Goal: Task Accomplishment & Management: Manage account settings

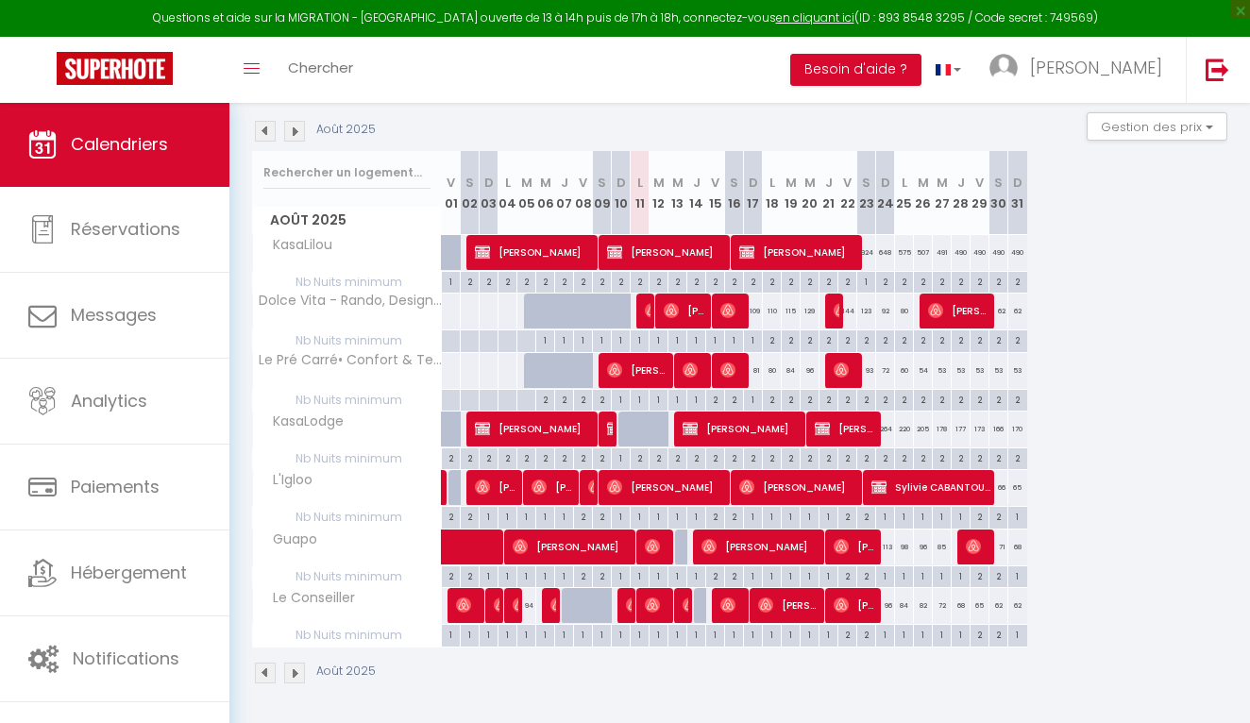
scroll to position [193, 0]
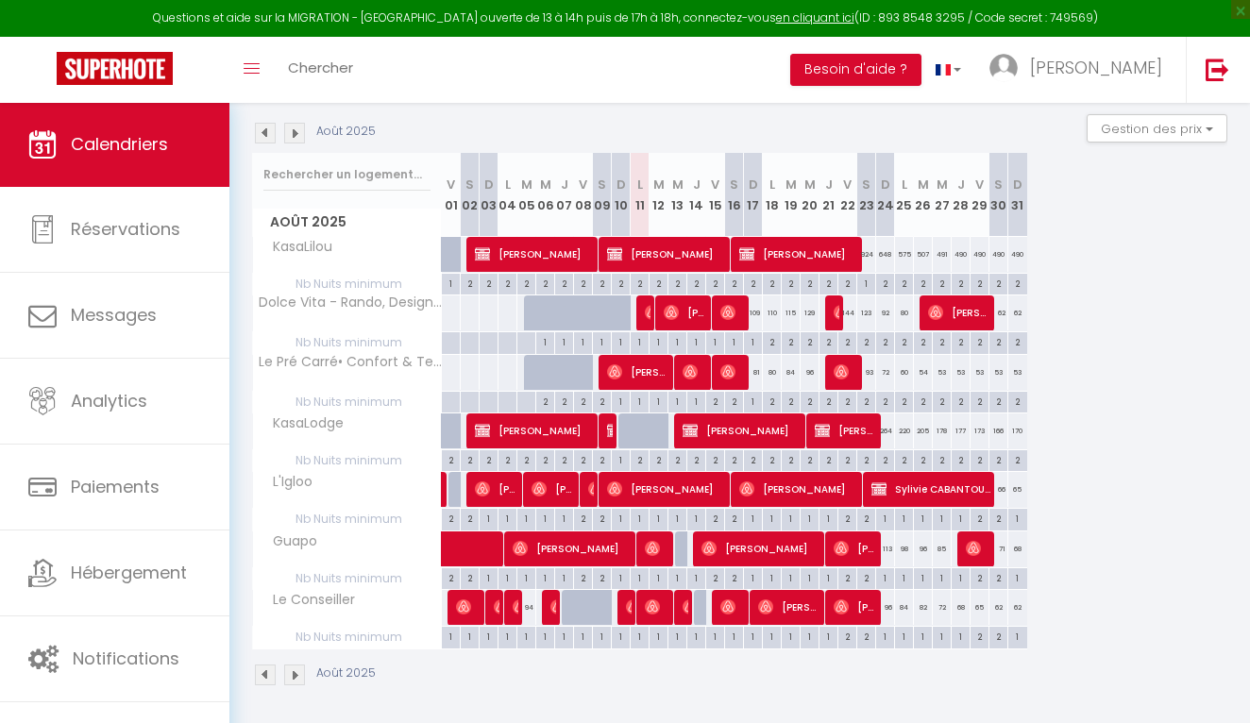
click at [554, 501] on span "[PERSON_NAME]" at bounding box center [554, 489] width 44 height 36
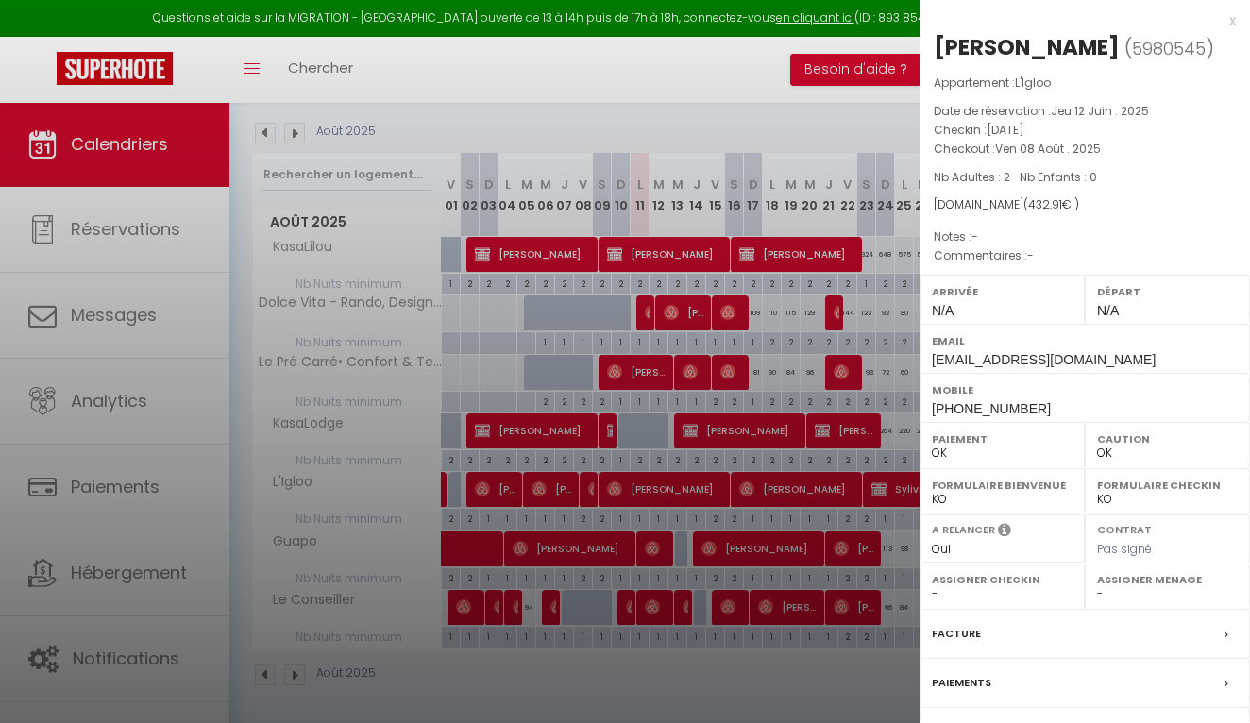
scroll to position [0, 0]
click at [665, 422] on div at bounding box center [625, 361] width 1250 height 723
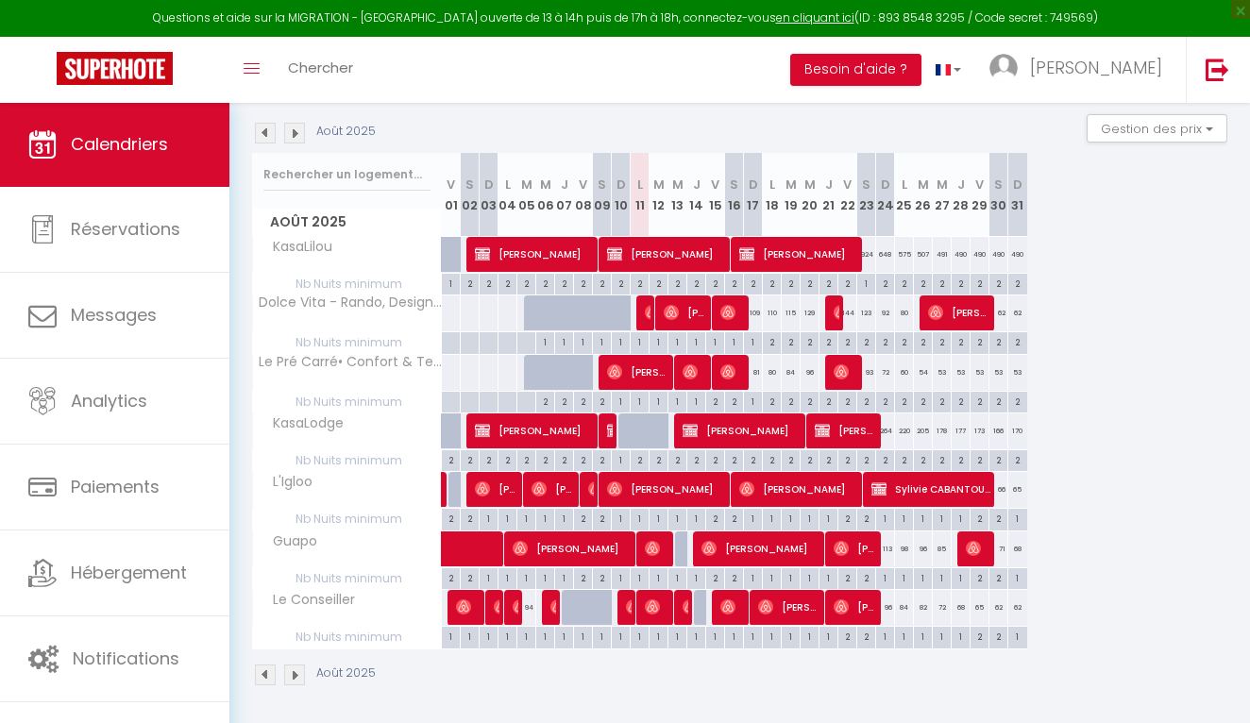
click at [518, 489] on span "[PERSON_NAME]" at bounding box center [497, 489] width 44 height 36
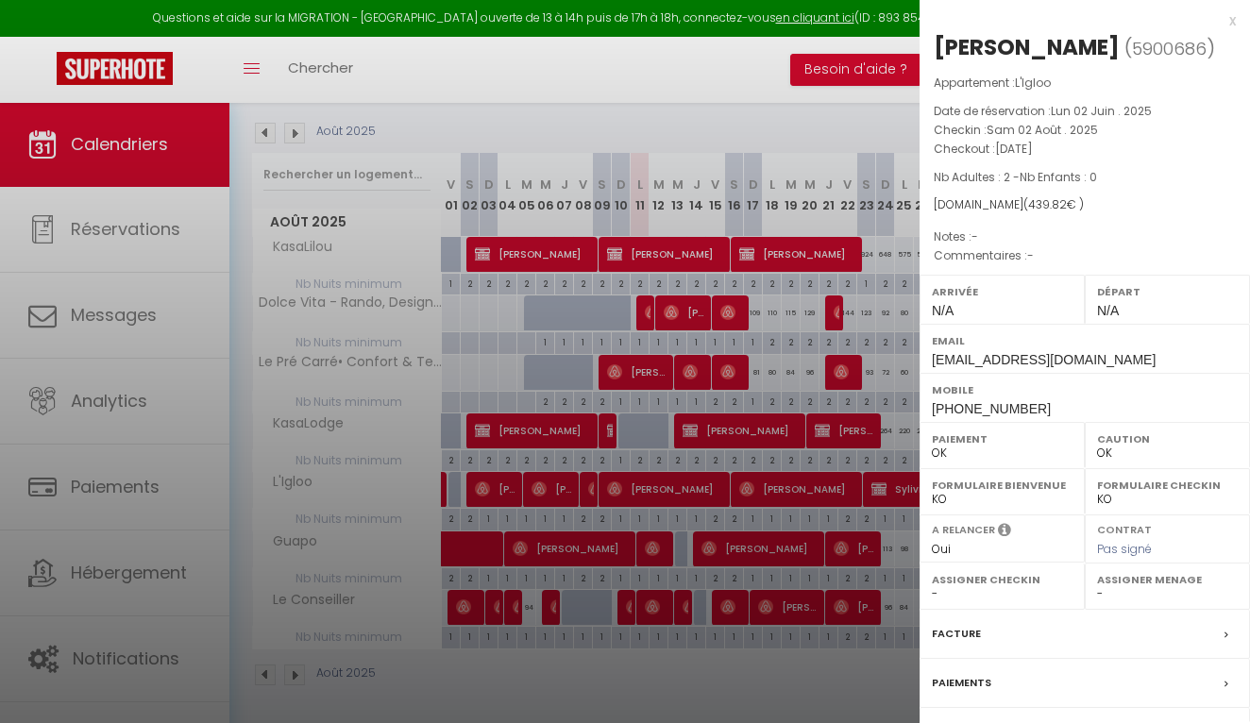
click at [443, 493] on div at bounding box center [625, 361] width 1250 height 723
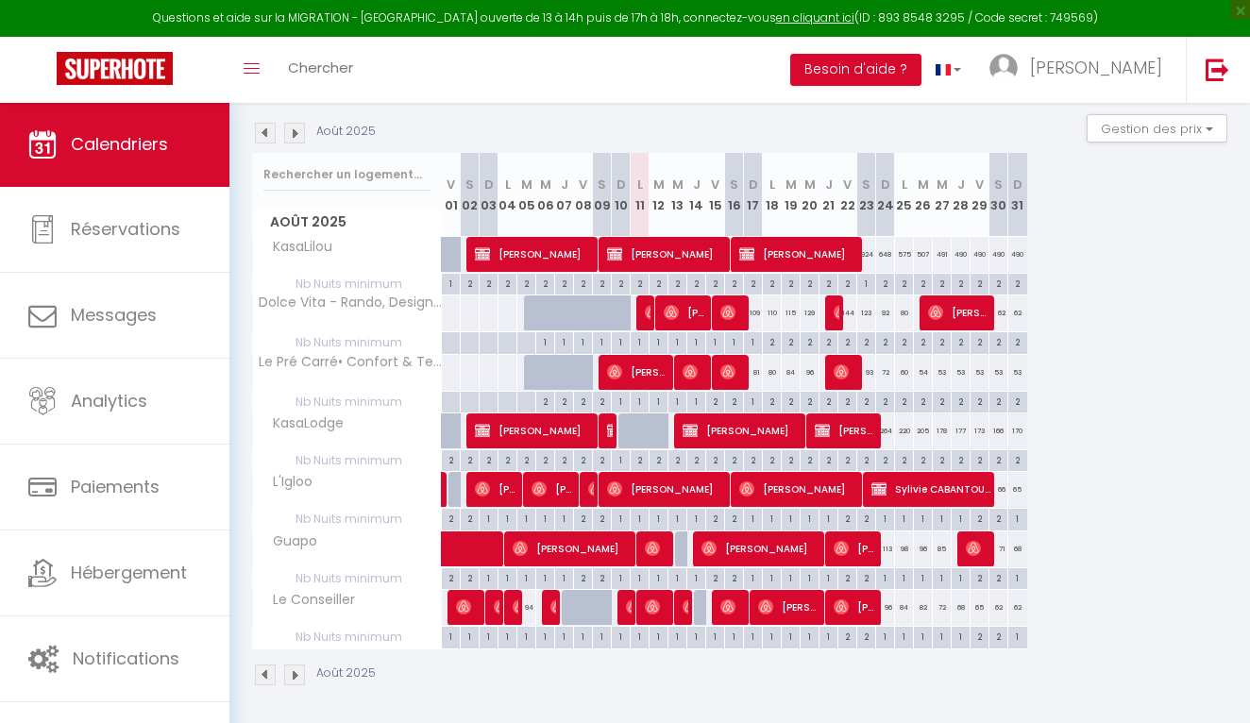
click at [443, 493] on link at bounding box center [443, 495] width 19 height 25
type input "80"
type input "Ven 01 Août 2025"
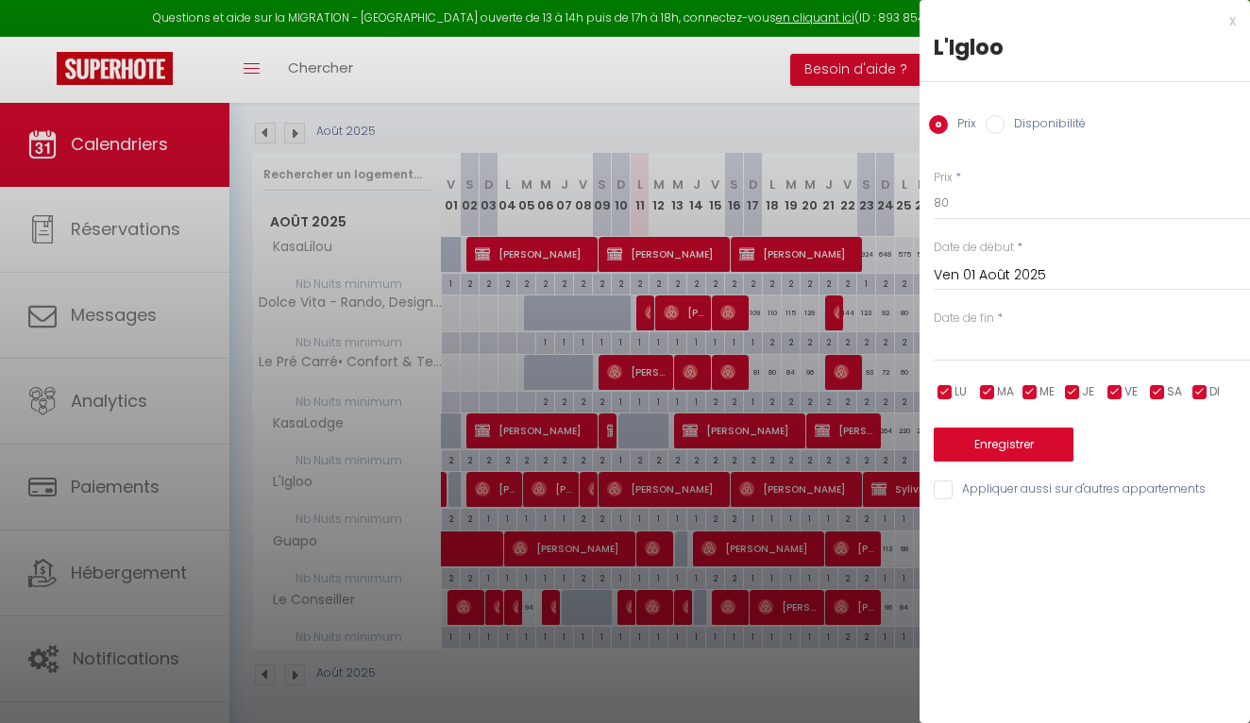
click at [484, 507] on div at bounding box center [625, 361] width 1250 height 723
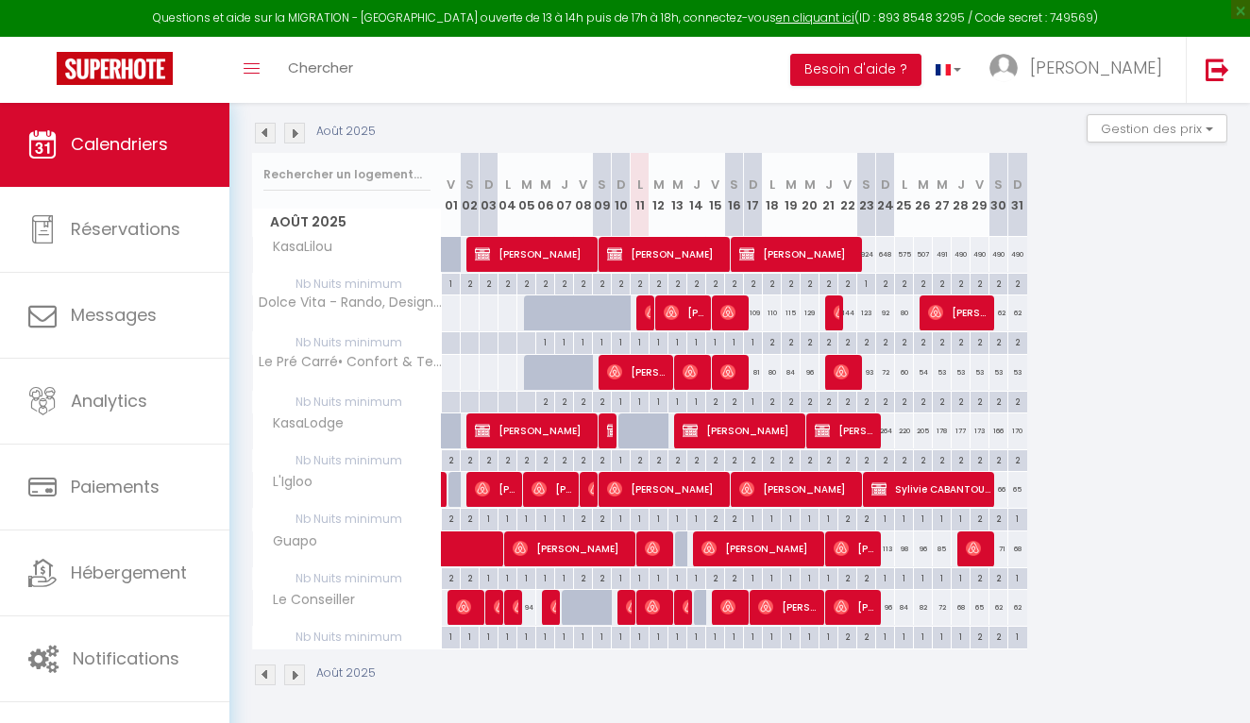
click at [266, 124] on img at bounding box center [265, 133] width 21 height 21
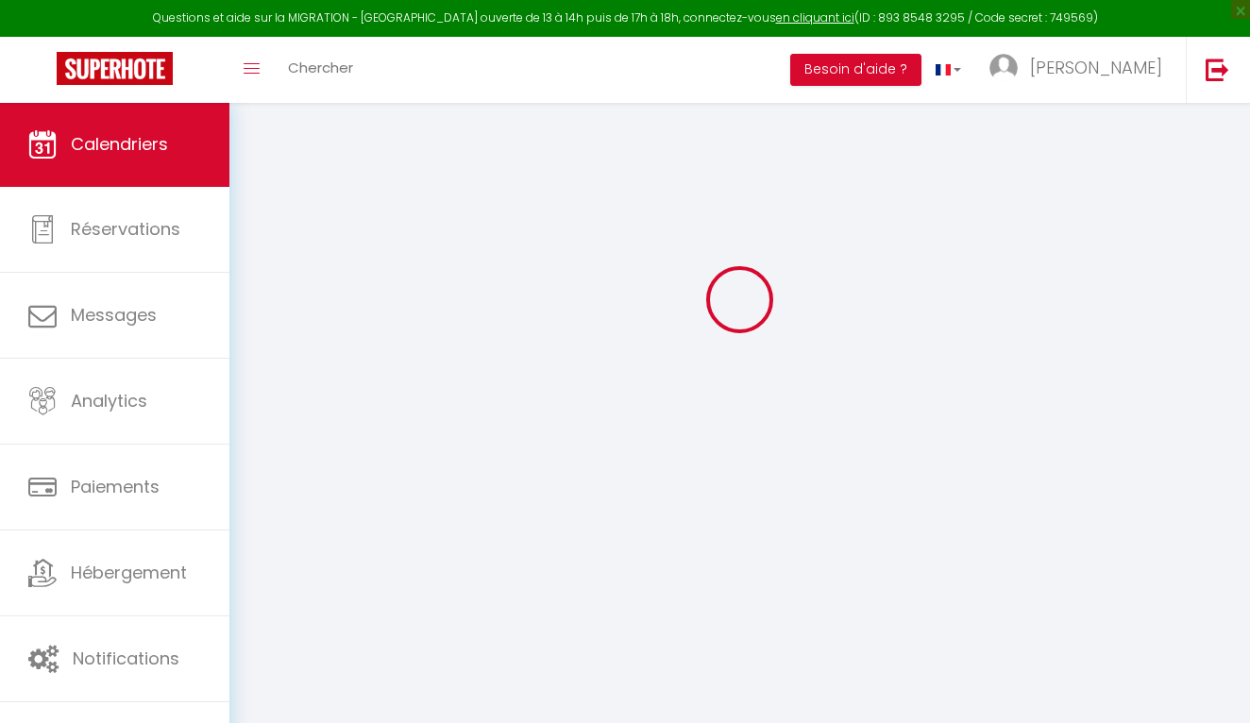
scroll to position [102, 0]
select select "0"
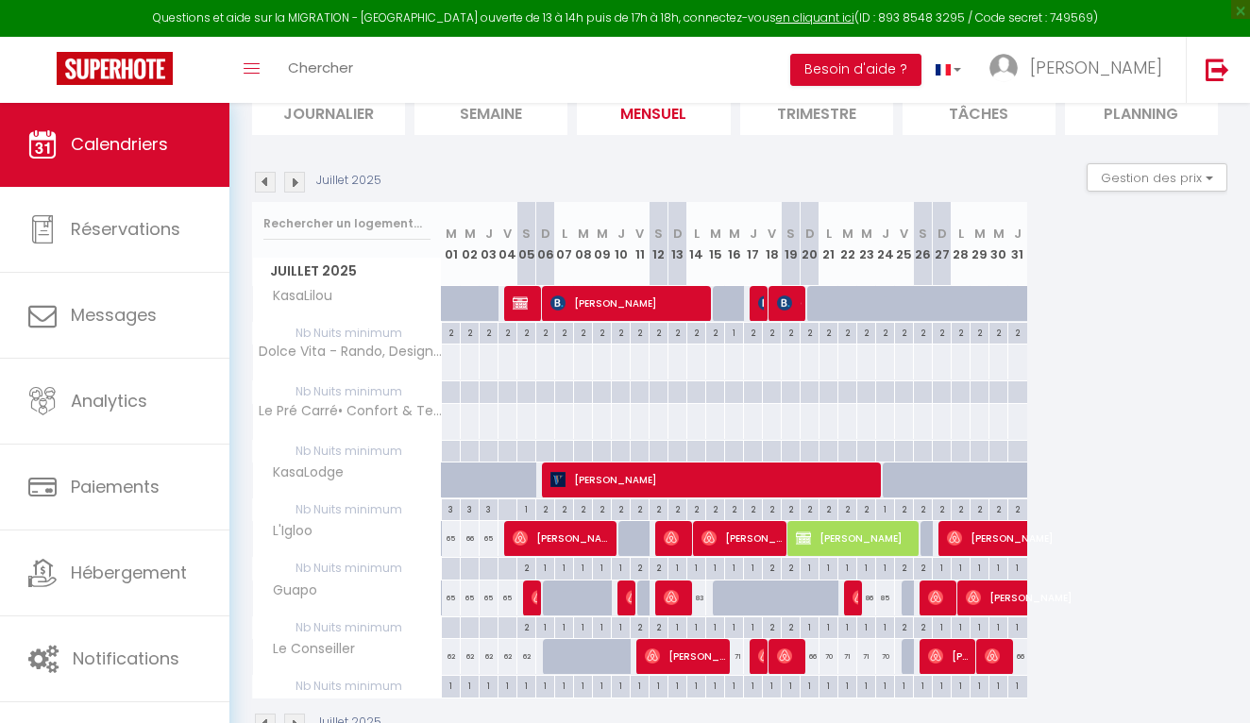
scroll to position [167, 0]
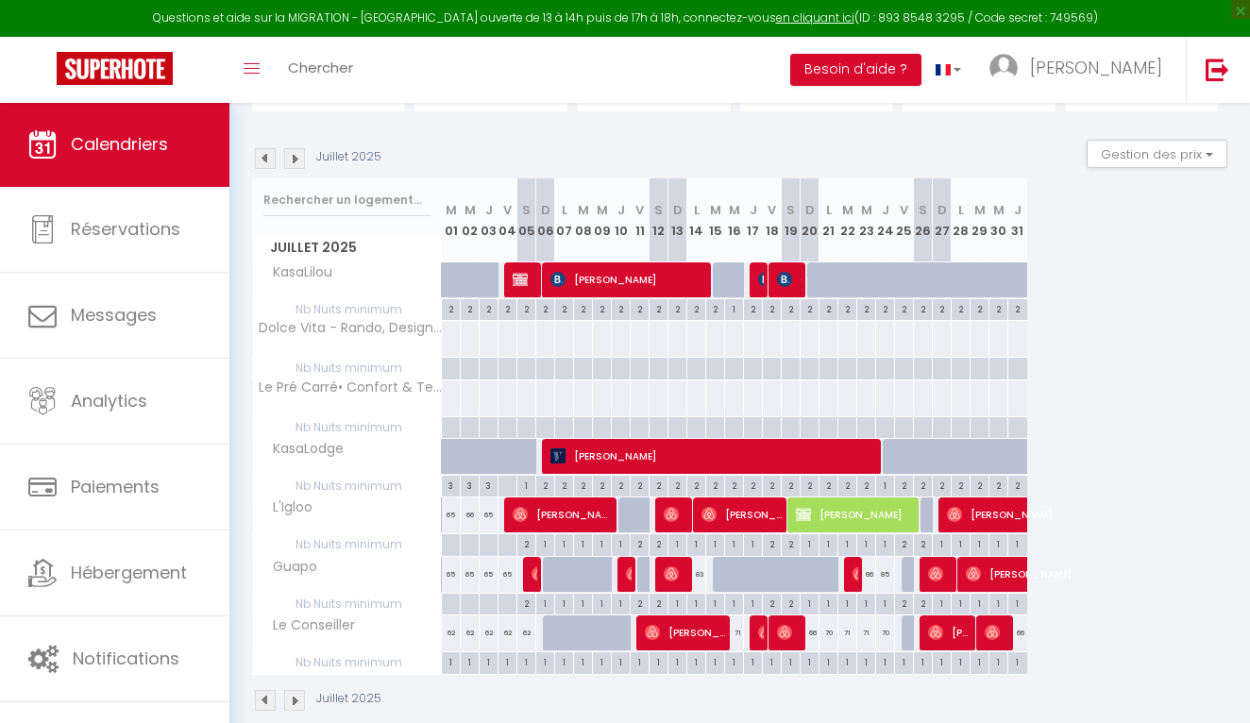
click at [984, 500] on span "[PERSON_NAME]" at bounding box center [1055, 515] width 217 height 36
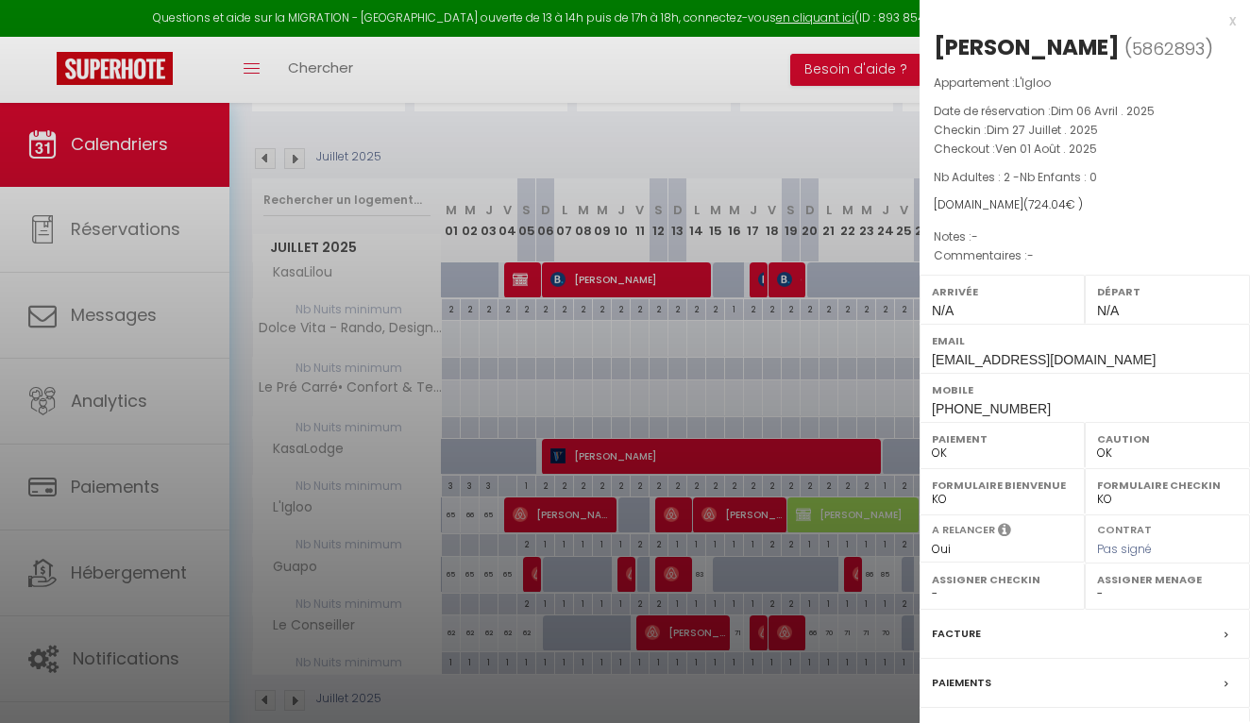
click at [880, 140] on div at bounding box center [625, 361] width 1250 height 723
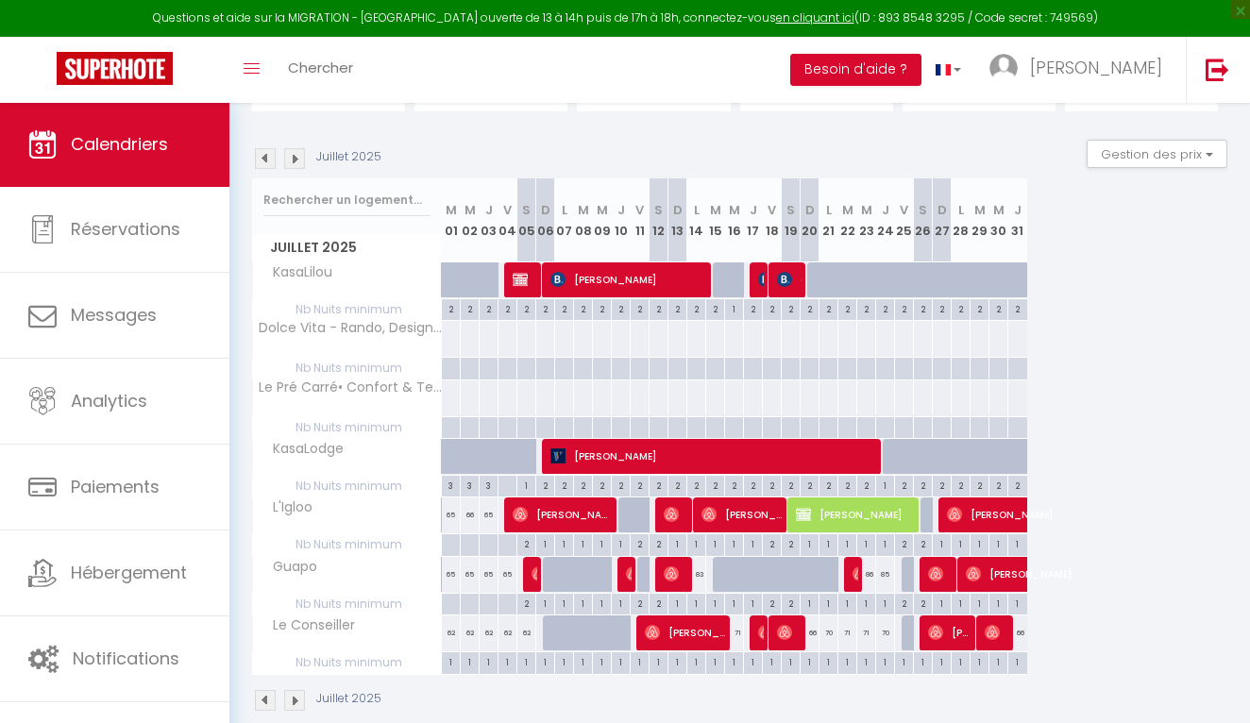
click at [295, 159] on img at bounding box center [294, 158] width 21 height 21
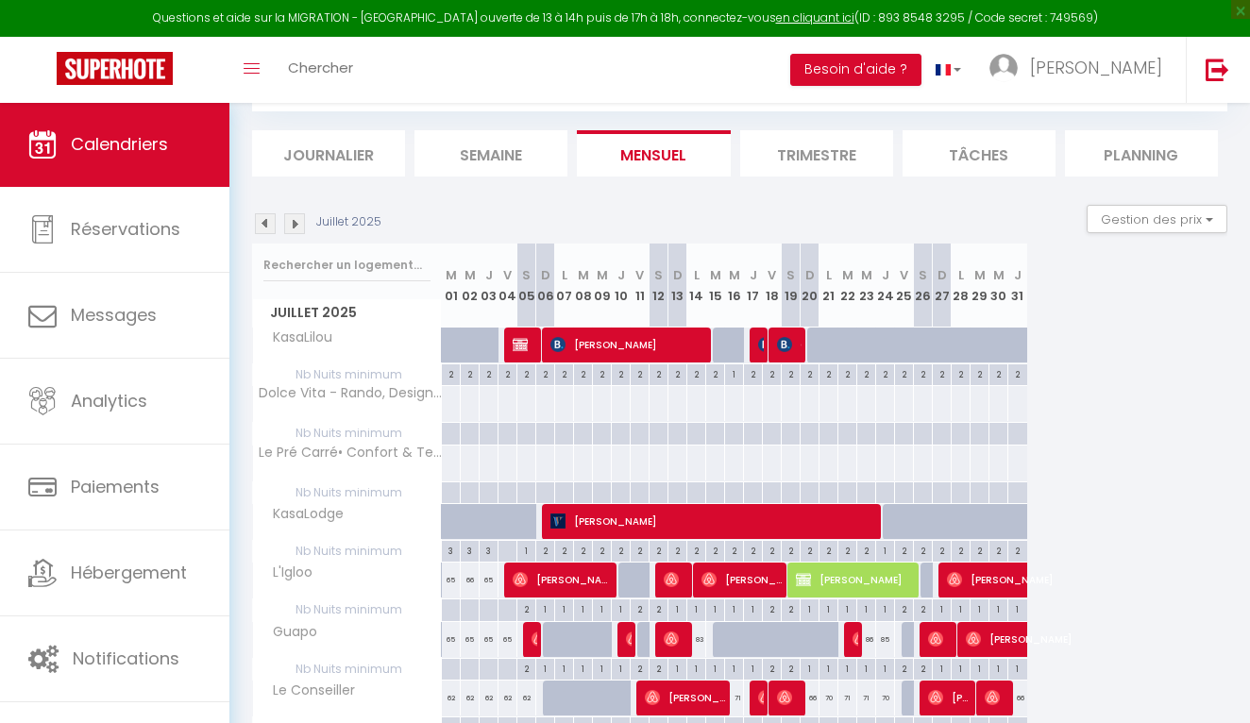
select select "0"
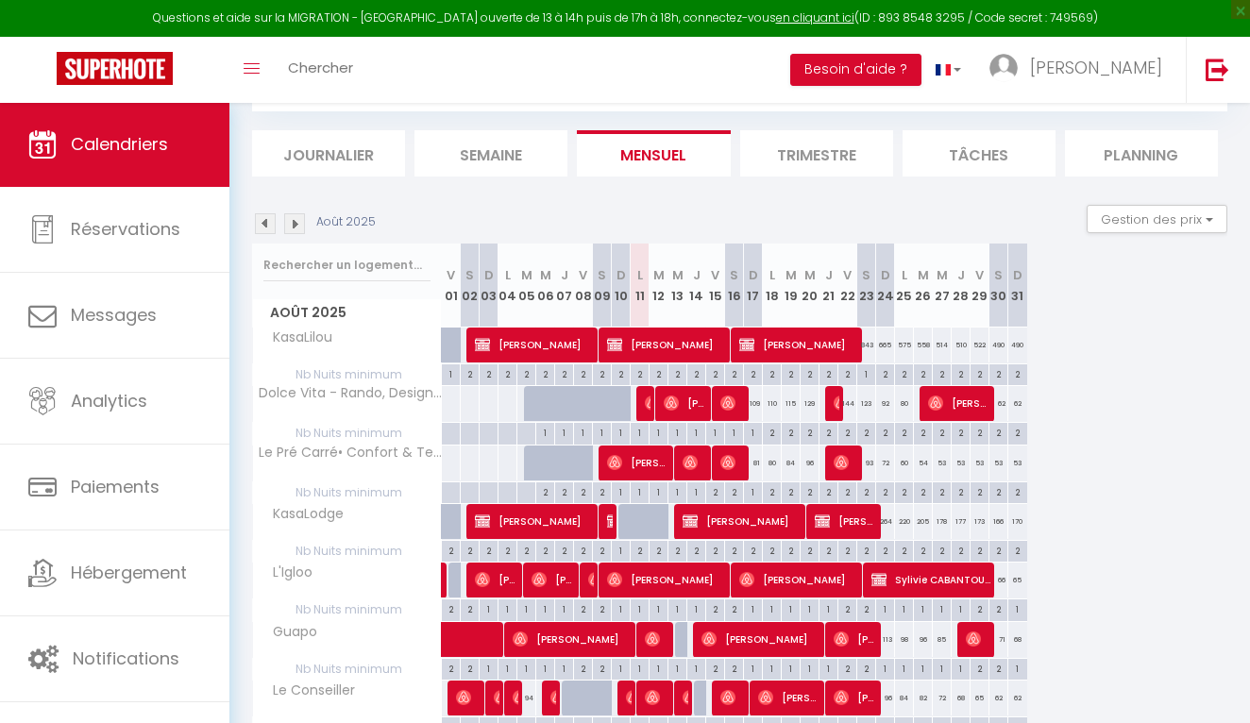
click at [489, 592] on span "[PERSON_NAME]" at bounding box center [497, 580] width 44 height 36
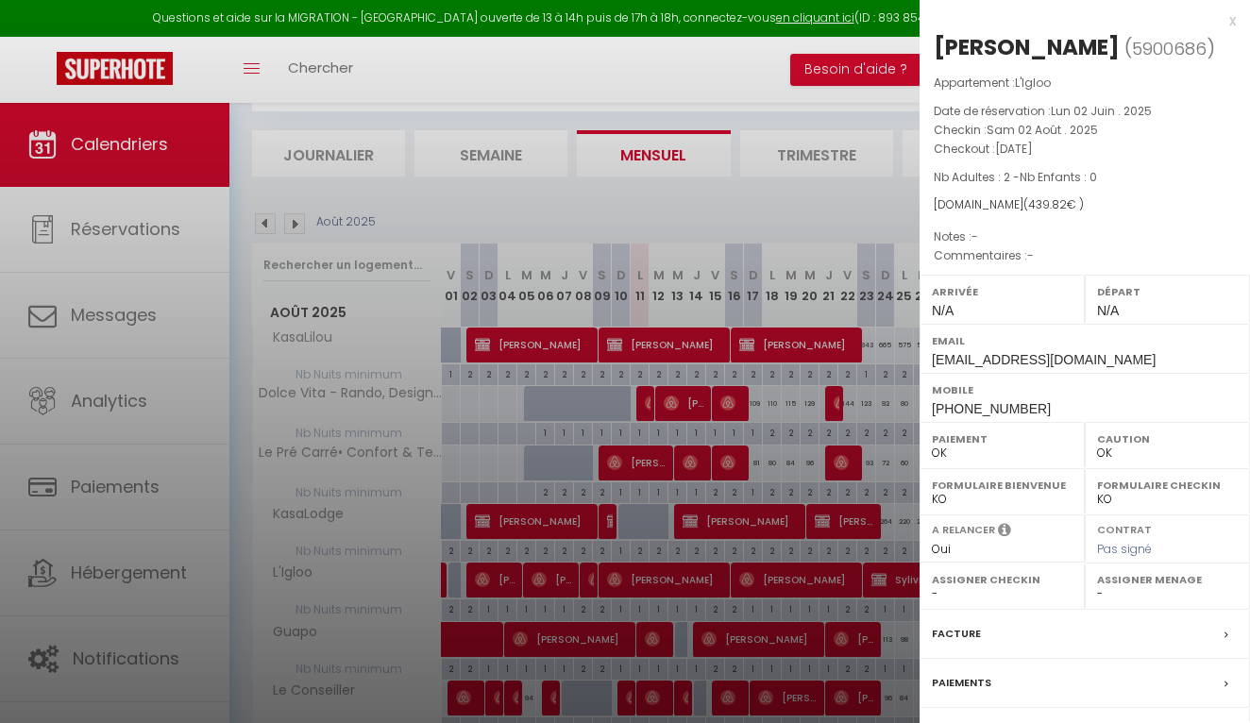
click at [585, 578] on div at bounding box center [625, 361] width 1250 height 723
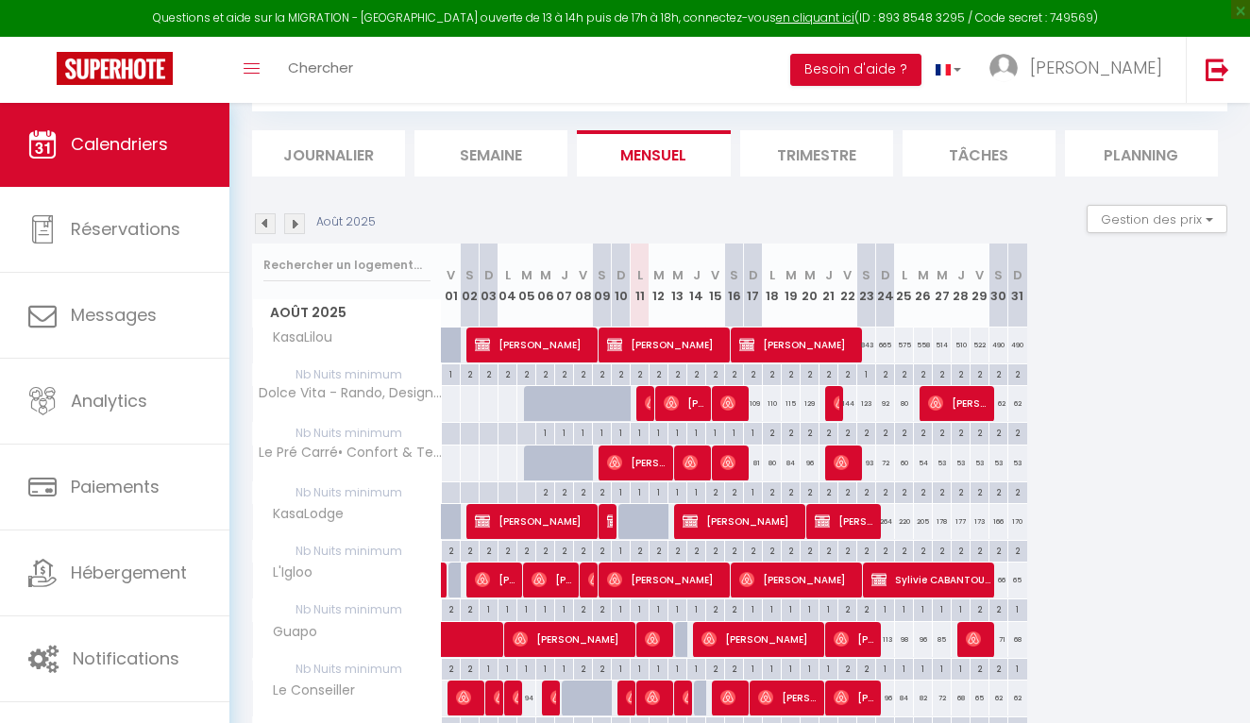
click at [592, 582] on img at bounding box center [595, 579] width 15 height 15
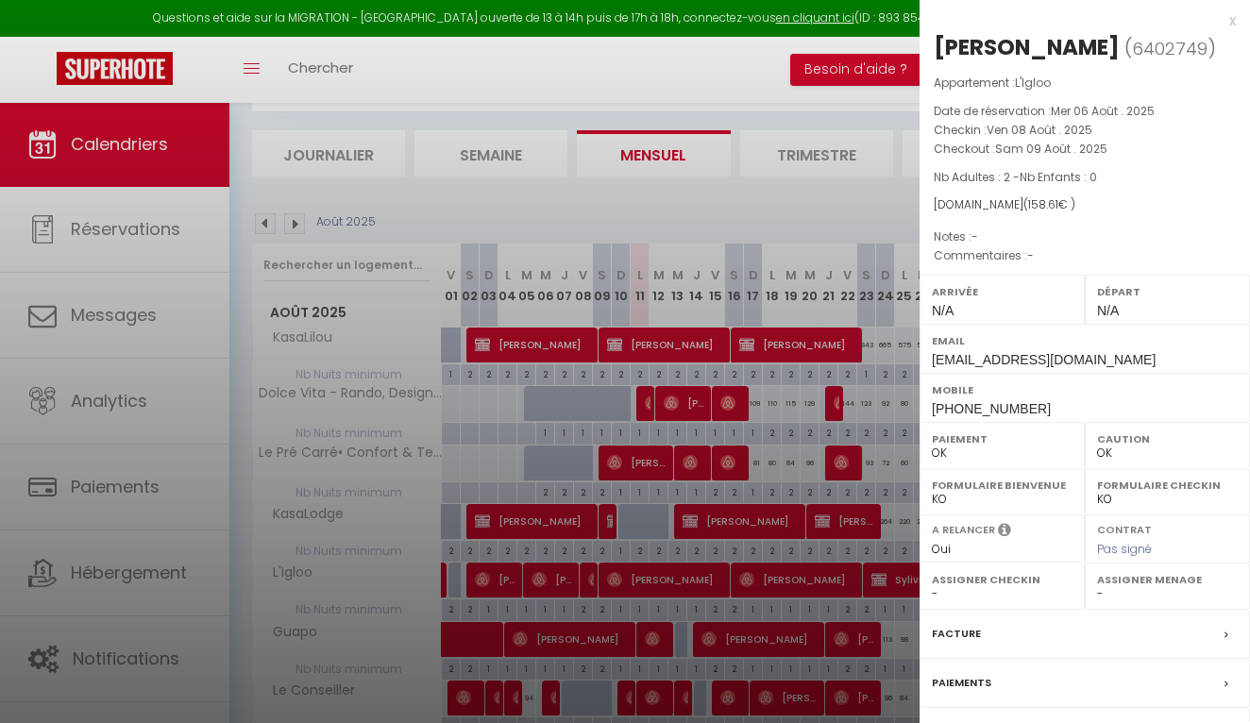
click at [630, 586] on div at bounding box center [625, 361] width 1250 height 723
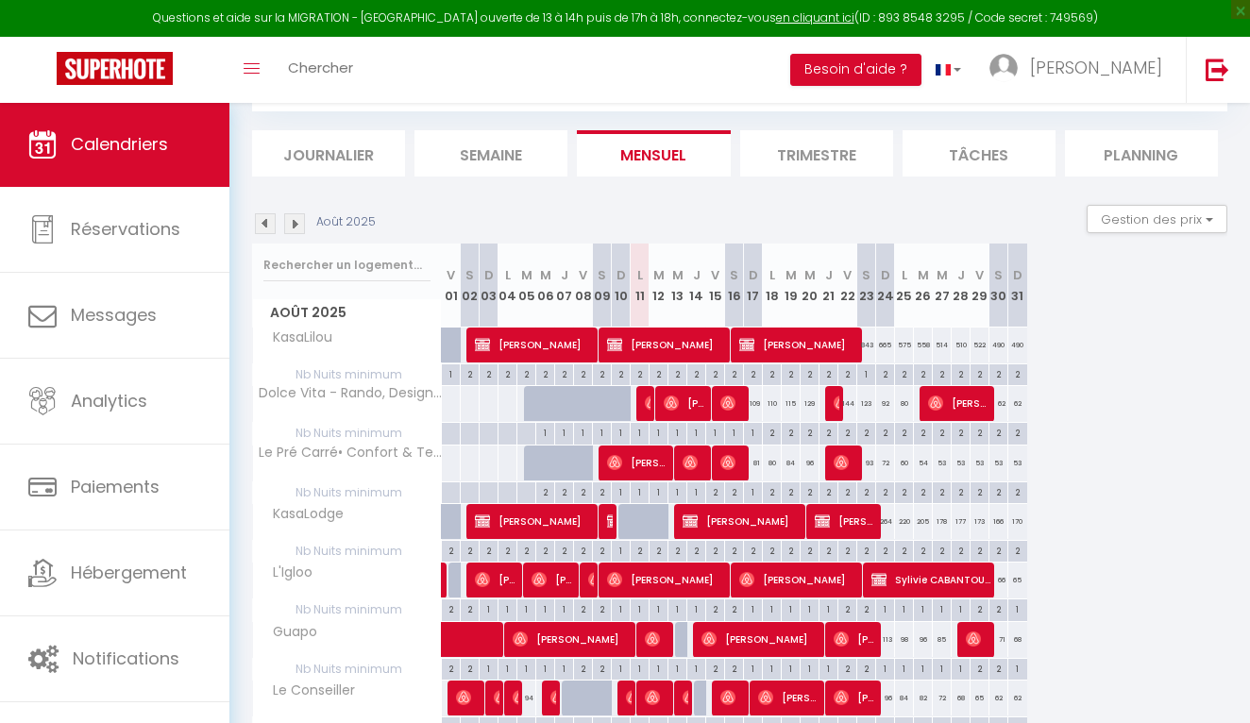
click at [630, 586] on span "[PERSON_NAME]" at bounding box center [667, 580] width 120 height 36
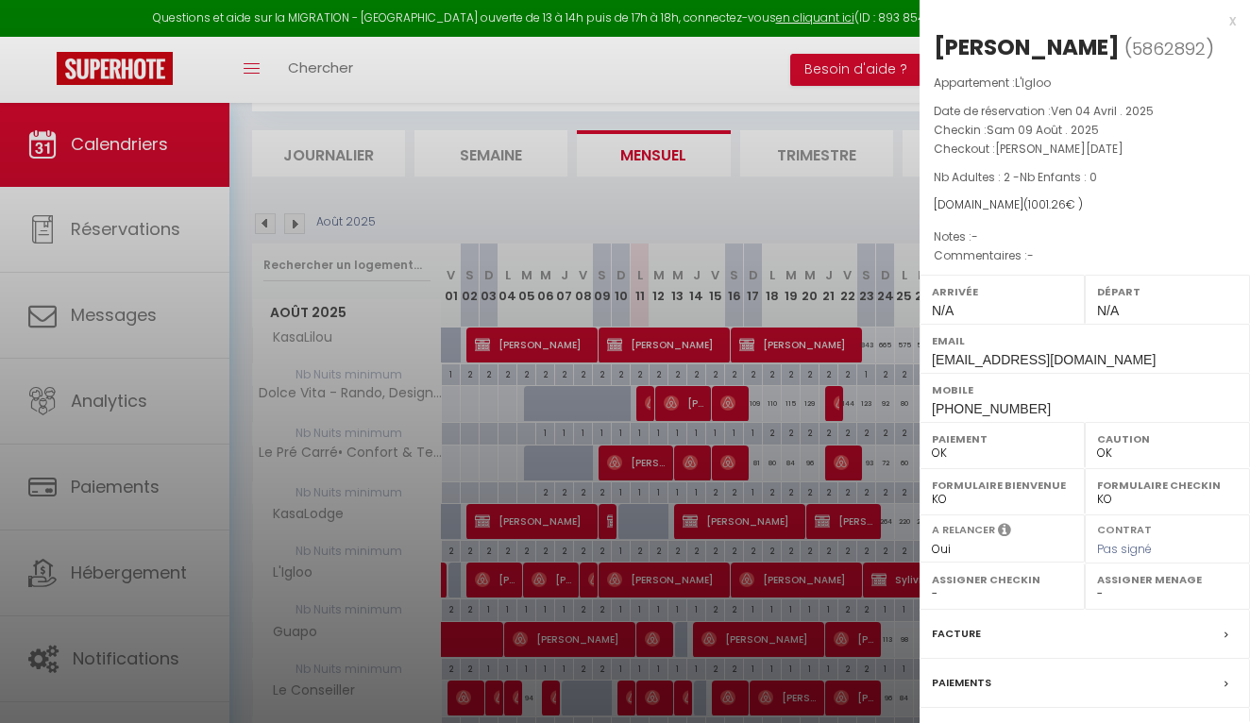
click at [630, 586] on div at bounding box center [625, 361] width 1250 height 723
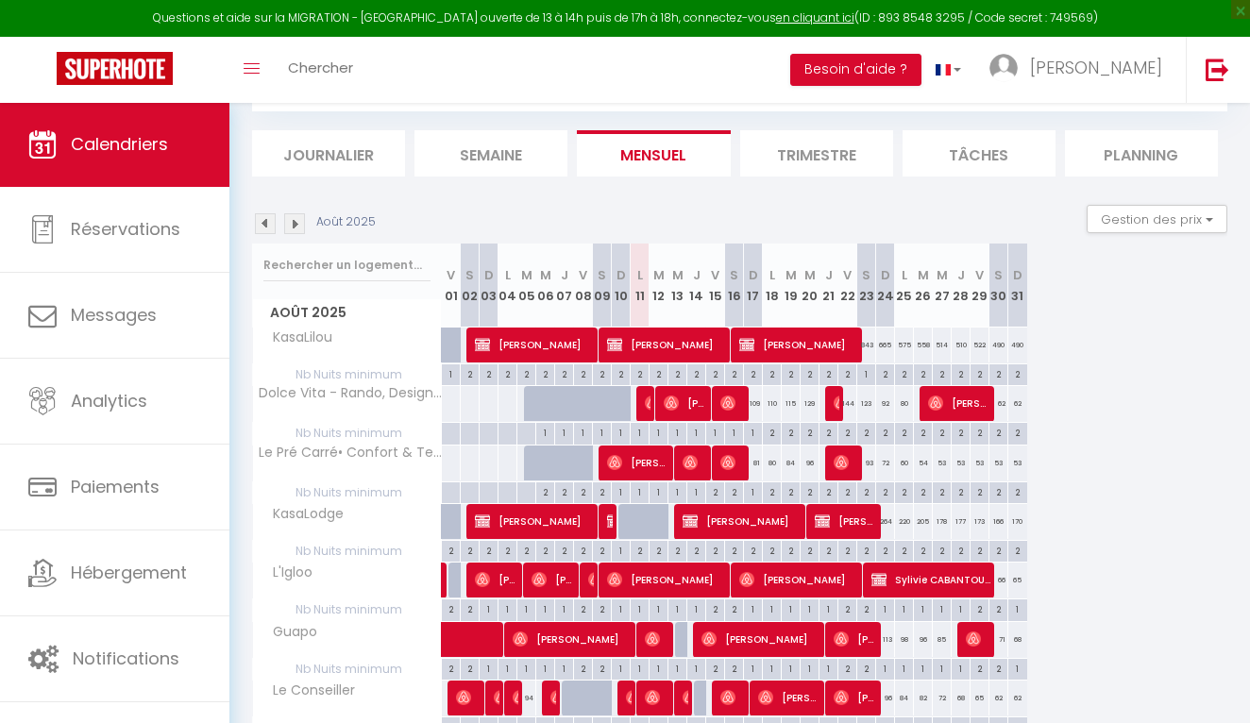
click at [291, 226] on img at bounding box center [294, 223] width 21 height 21
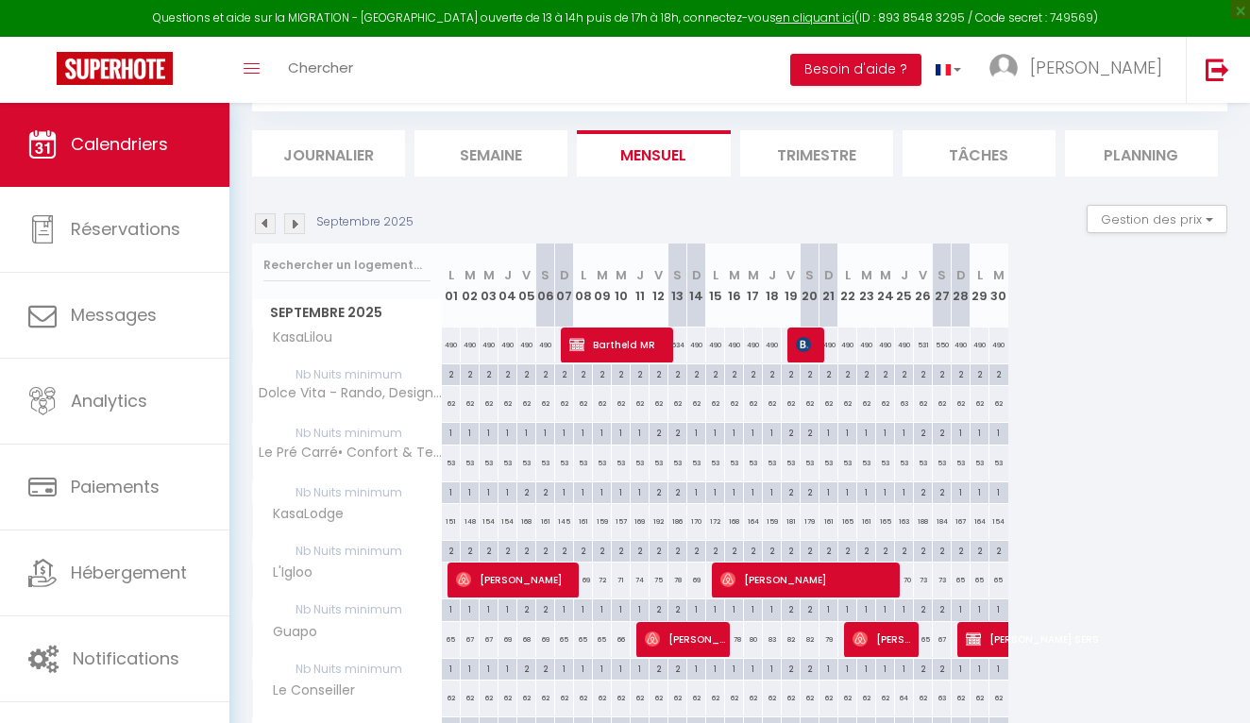
click at [291, 226] on img at bounding box center [294, 223] width 21 height 21
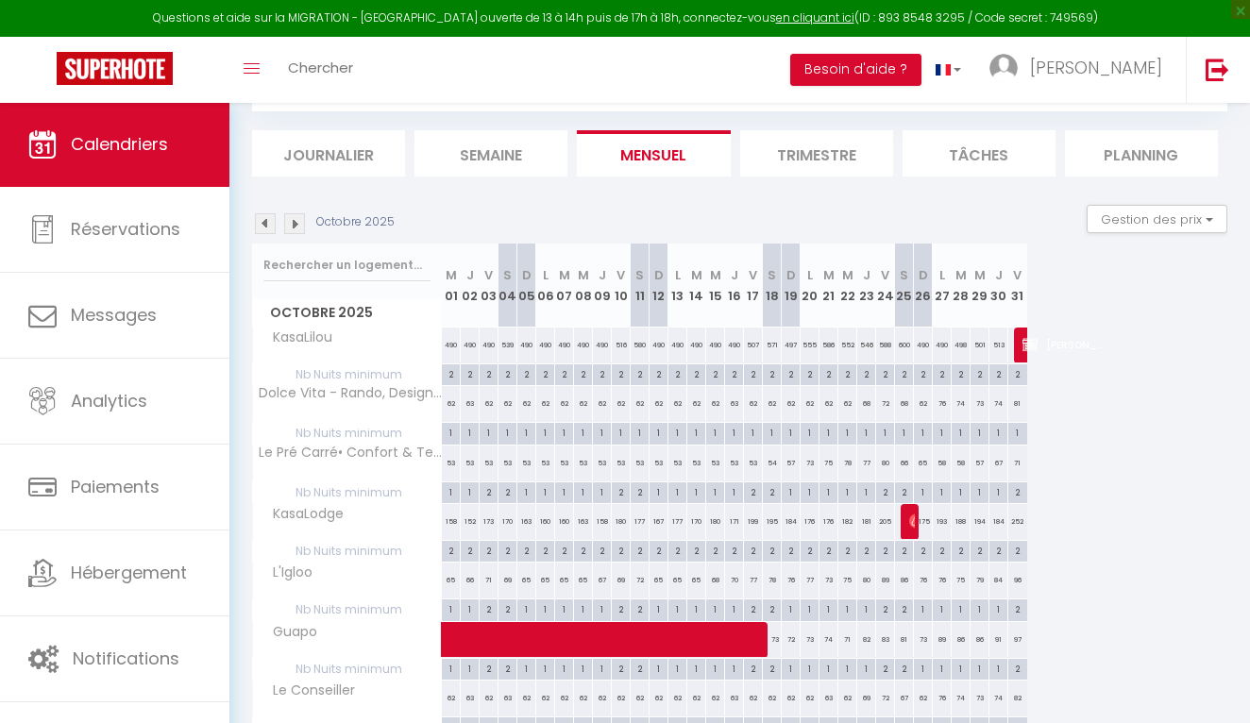
click at [291, 226] on img at bounding box center [294, 223] width 21 height 21
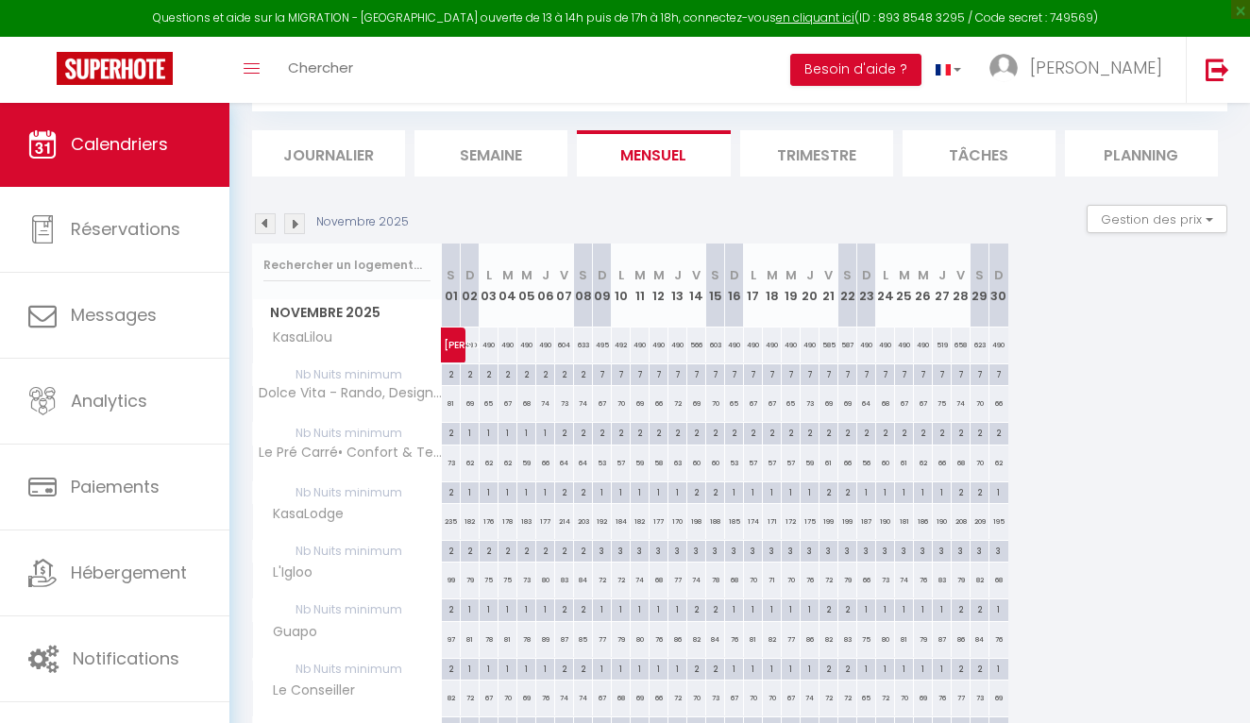
click at [291, 226] on img at bounding box center [294, 223] width 21 height 21
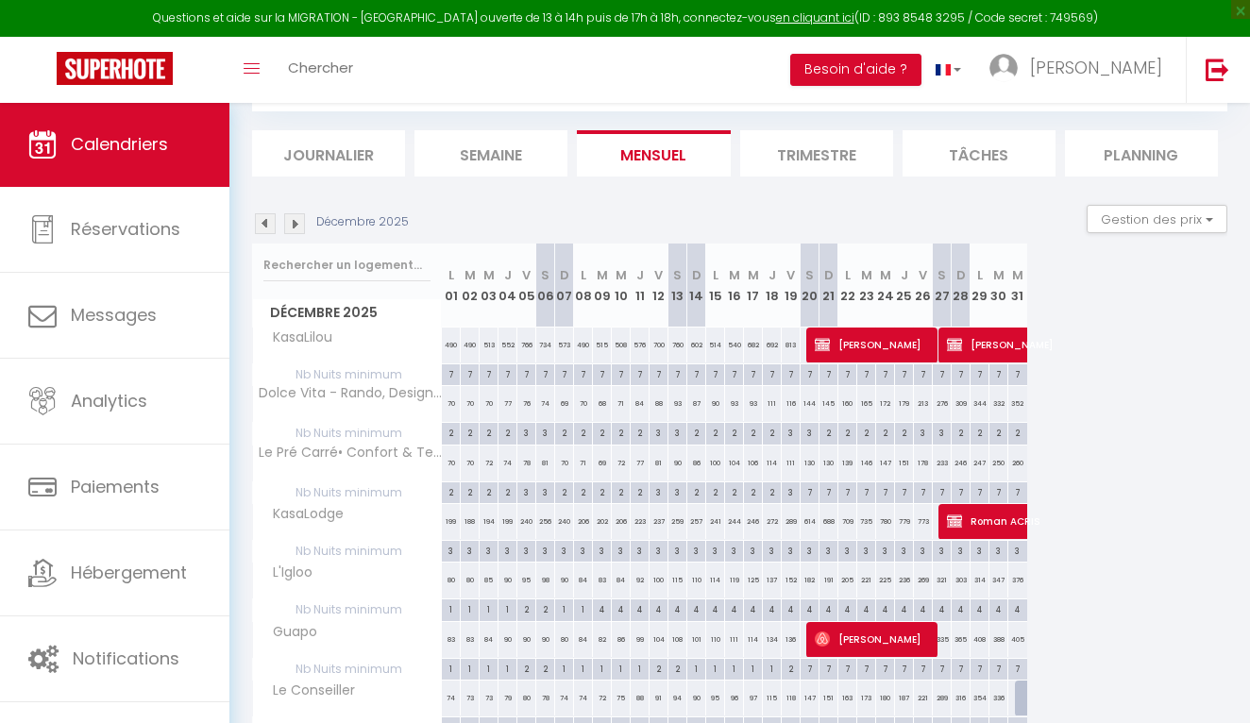
click at [291, 226] on img at bounding box center [294, 223] width 21 height 21
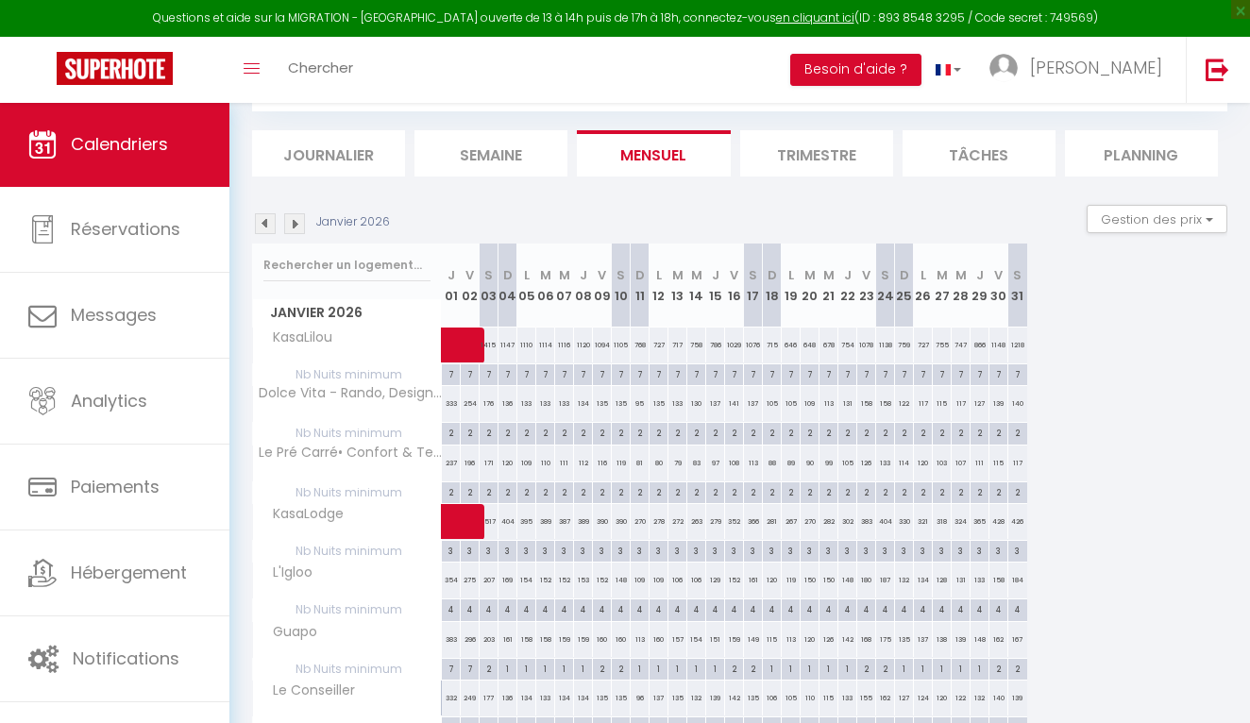
click at [291, 226] on img at bounding box center [294, 223] width 21 height 21
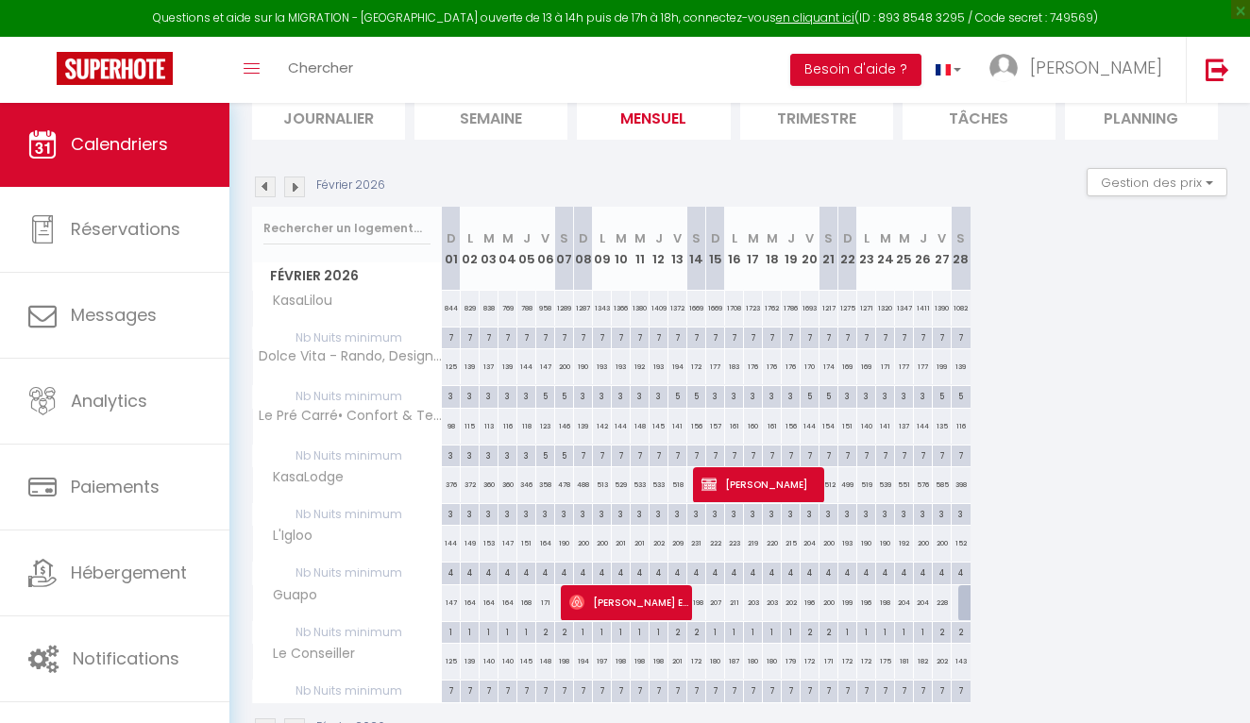
scroll to position [91, 0]
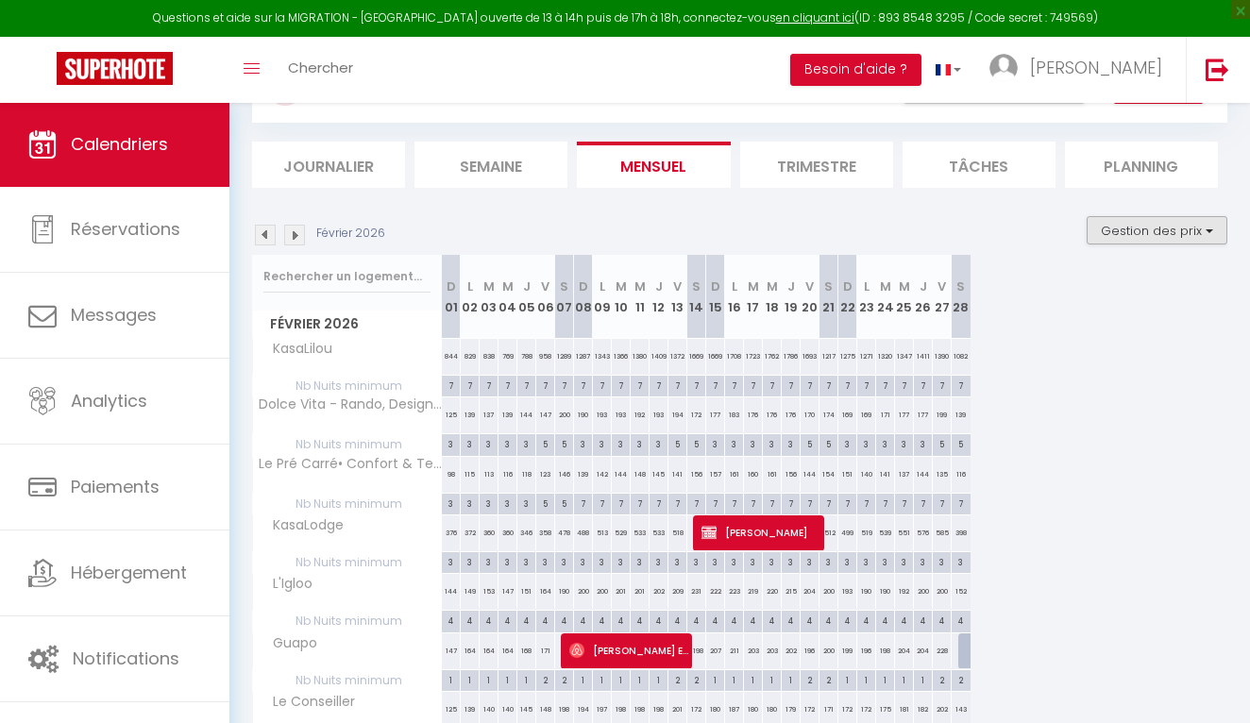
click at [1208, 229] on button "Gestion des prix" at bounding box center [1157, 230] width 141 height 28
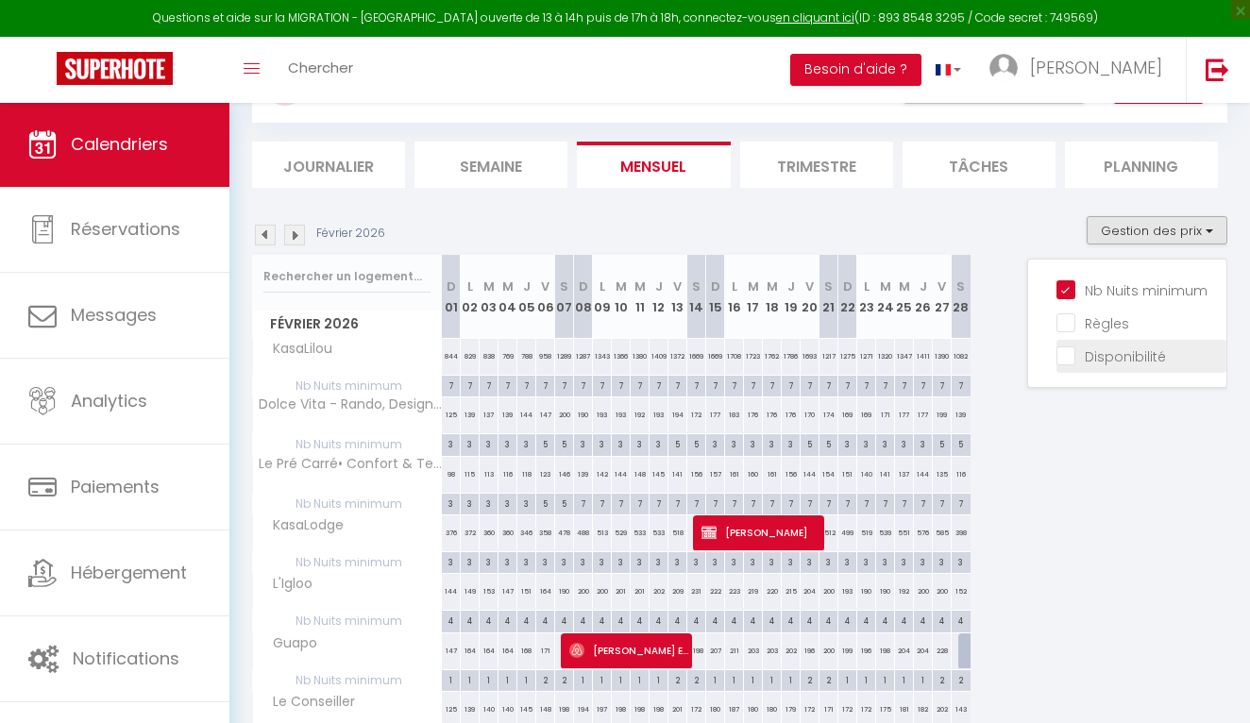
click at [1112, 354] on input "Disponibilité" at bounding box center [1142, 355] width 170 height 19
checkbox input "true"
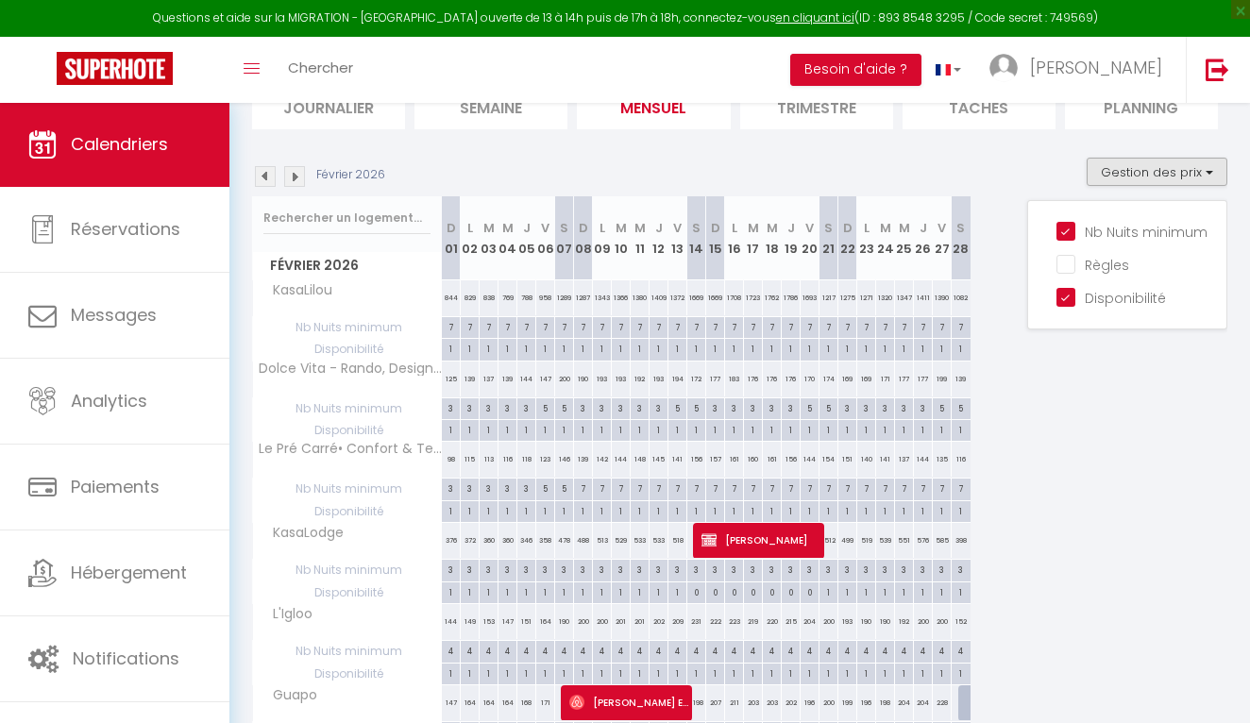
scroll to position [147, 0]
